Goal: Go to known website: Go to known website

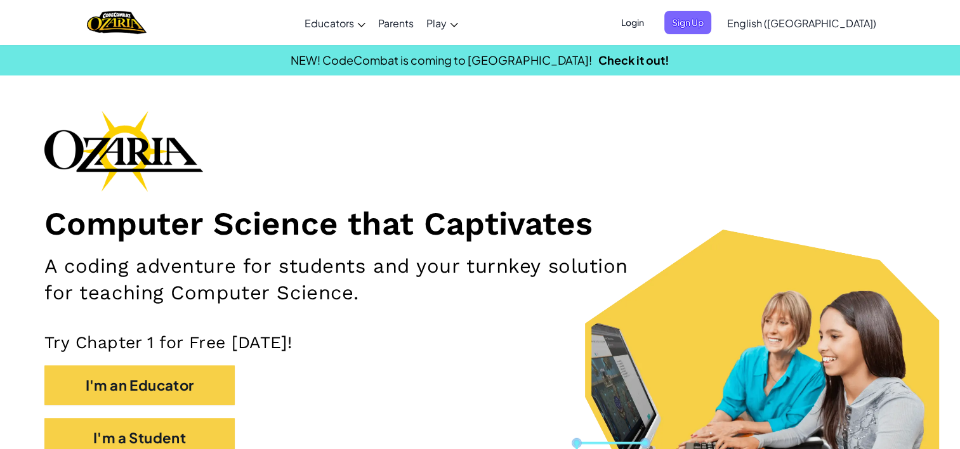
click at [652, 22] on span "Login" at bounding box center [633, 22] width 38 height 23
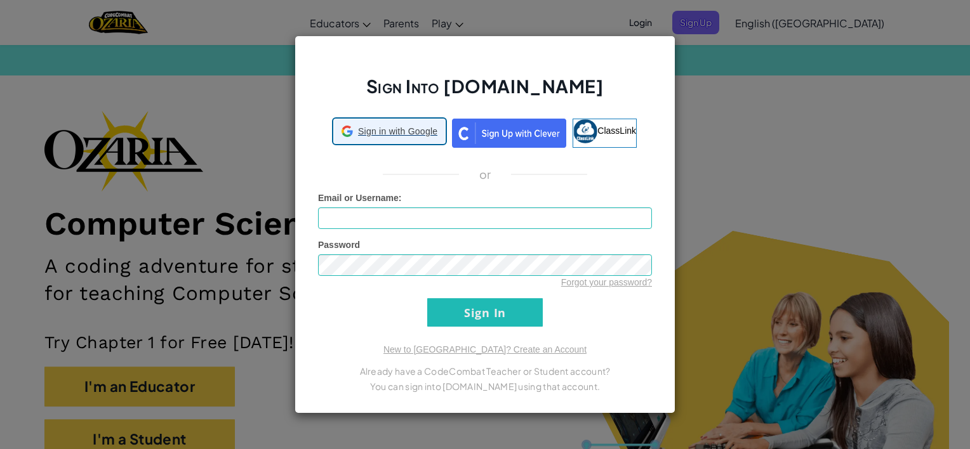
click at [382, 125] on span "Sign in with Google" at bounding box center [397, 131] width 79 height 13
